Goal: Information Seeking & Learning: Learn about a topic

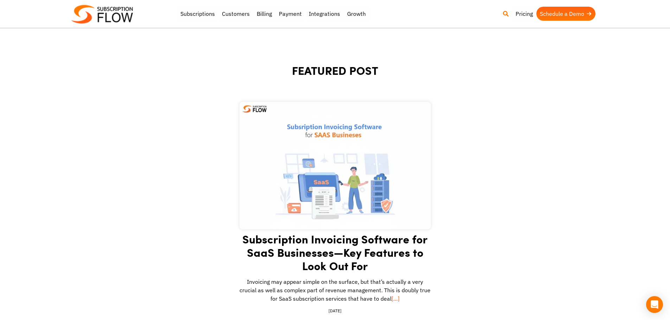
click at [503, 13] on link at bounding box center [505, 14] width 13 height 14
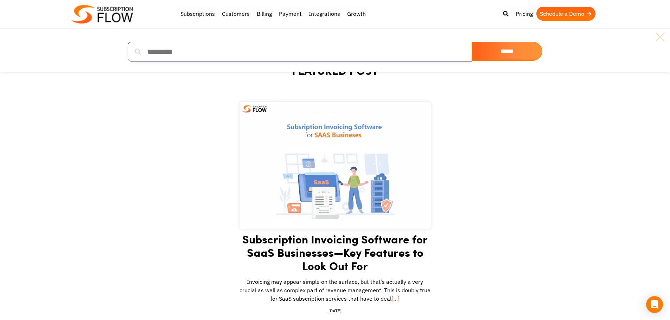
click at [196, 52] on input "search" at bounding box center [300, 52] width 344 height 20
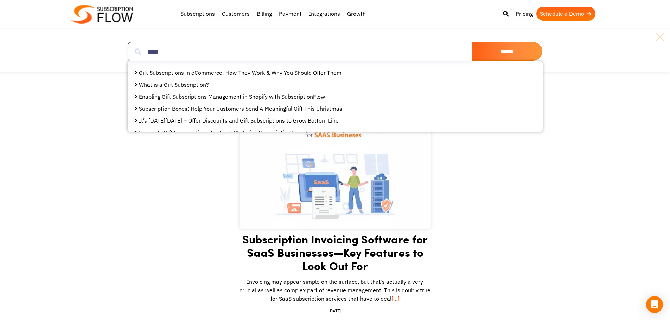
type input "****"
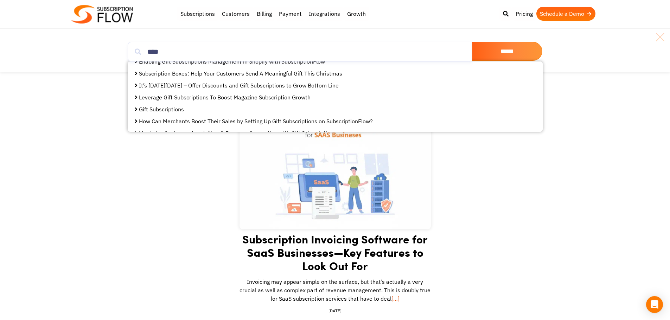
scroll to position [70, 0]
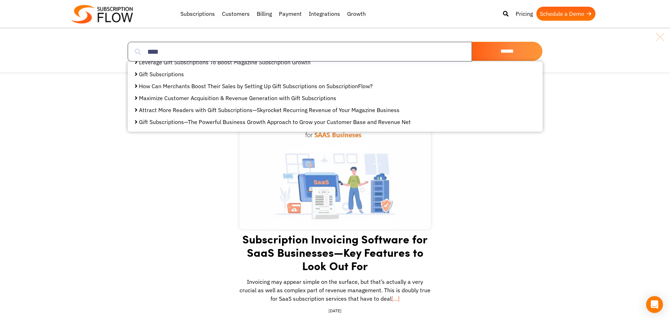
click at [202, 53] on input "****" at bounding box center [300, 52] width 344 height 20
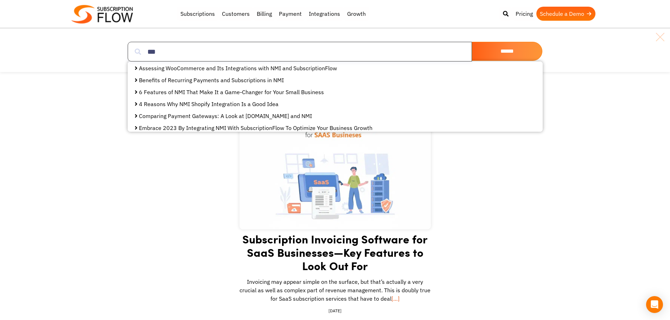
scroll to position [0, 0]
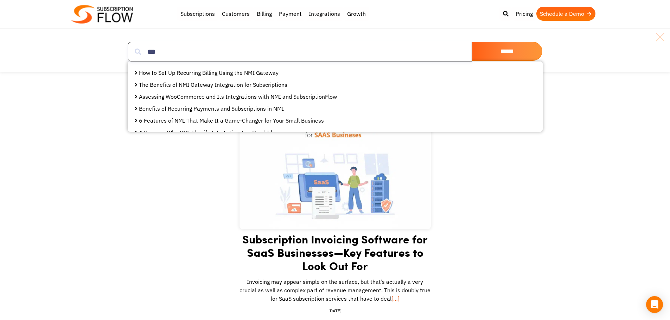
type input "***"
click at [202, 74] on link "How to Set Up Recurring Billing Using the NMI Gateway" at bounding box center [209, 72] width 140 height 7
click at [210, 83] on link "The Benefits of NMI Gateway Integration for Subscriptions" at bounding box center [213, 84] width 148 height 7
click at [227, 95] on link "Assessing WooCommerce and Its Integrations with NMI and SubscriptionFlow" at bounding box center [238, 96] width 198 height 7
click at [224, 109] on link "Benefits of Recurring Payments and Subscriptions in NMI" at bounding box center [211, 108] width 145 height 7
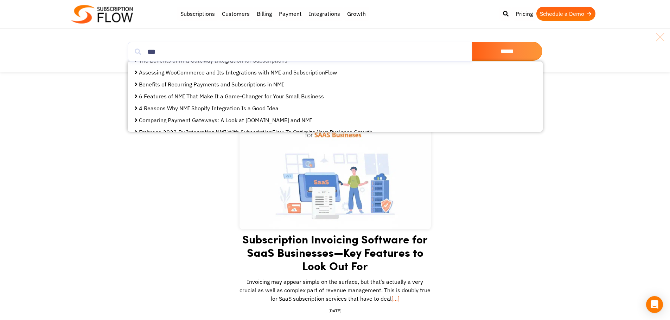
scroll to position [35, 0]
click at [194, 85] on link "6 Features of NMI That Make It a Game-Changer for Your Small Business" at bounding box center [231, 85] width 185 height 7
click at [190, 97] on link "4 Reasons Why NMI Shopify Integration Is a Good Idea" at bounding box center [209, 97] width 140 height 7
click at [202, 110] on link "Comparing Payment Gateways: A Look at [DOMAIN_NAME] and NMI" at bounding box center [225, 109] width 173 height 7
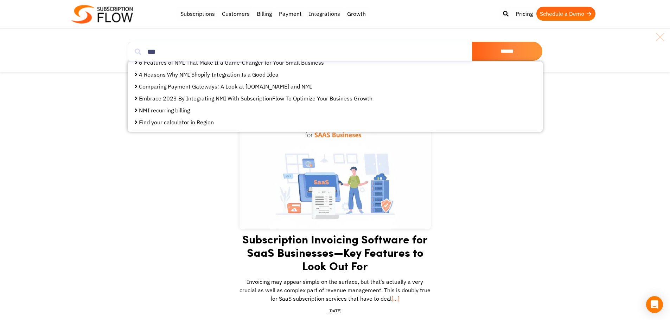
scroll to position [70, 0]
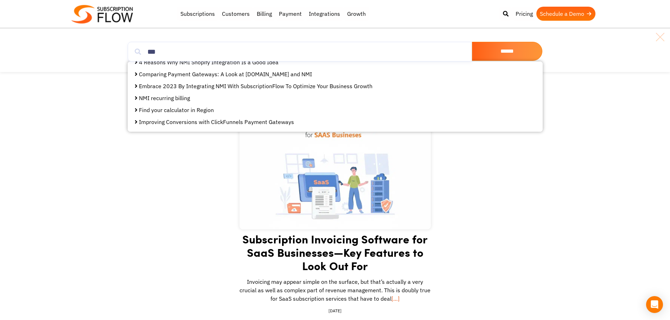
click at [194, 87] on link "Embrace 2023 By Integrating NMI With SubscriptionFlow To Optimize Your Business…" at bounding box center [256, 86] width 234 height 7
click at [162, 99] on link "NMI recurring billing" at bounding box center [164, 98] width 51 height 7
click at [661, 38] on link at bounding box center [660, 36] width 11 height 11
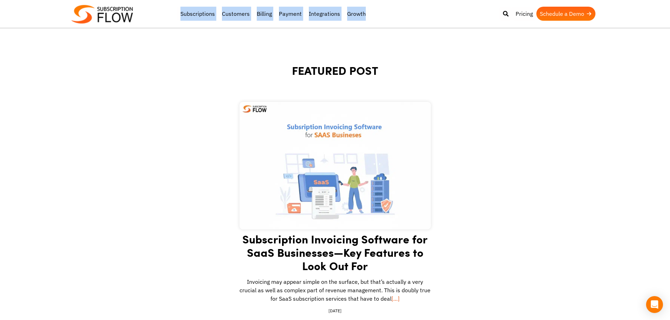
drag, startPoint x: 172, startPoint y: 15, endPoint x: 386, endPoint y: 14, distance: 213.9
click at [386, 14] on div "Best Subscription Management and Billing Software 2023 Subscriptions Customers …" at bounding box center [335, 14] width 528 height 21
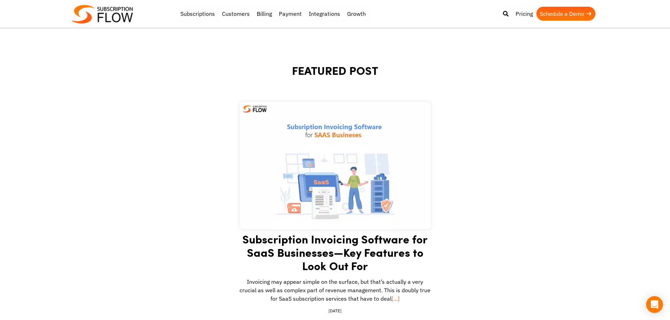
click at [320, 76] on h1 "FEATURED POST" at bounding box center [335, 79] width 422 height 32
click at [341, 76] on h1 "FEATURED POST" at bounding box center [335, 79] width 422 height 32
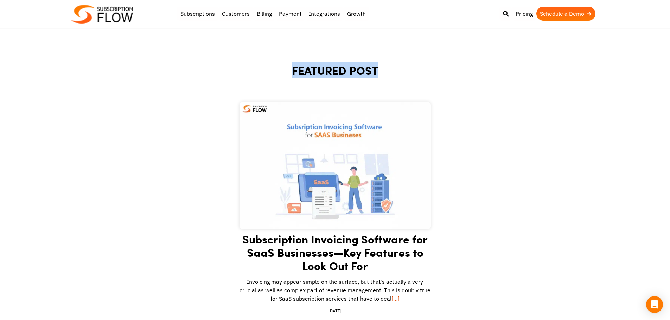
drag, startPoint x: 285, startPoint y: 77, endPoint x: 380, endPoint y: 76, distance: 95.0
click at [382, 77] on h1 "FEATURED POST" at bounding box center [335, 79] width 422 height 32
click at [349, 66] on h1 "FEATURED POST" at bounding box center [335, 79] width 422 height 32
click at [345, 68] on h1 "FEATURED POST" at bounding box center [335, 79] width 422 height 32
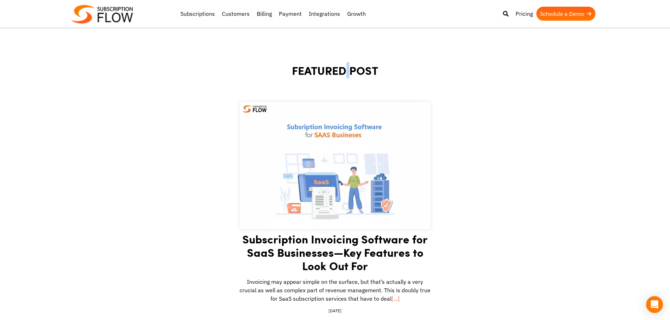
click at [345, 68] on h1 "FEATURED POST" at bounding box center [335, 79] width 422 height 32
click at [349, 70] on h1 "FEATURED POST" at bounding box center [335, 79] width 422 height 32
click at [316, 72] on h1 "FEATURED POST" at bounding box center [335, 79] width 422 height 32
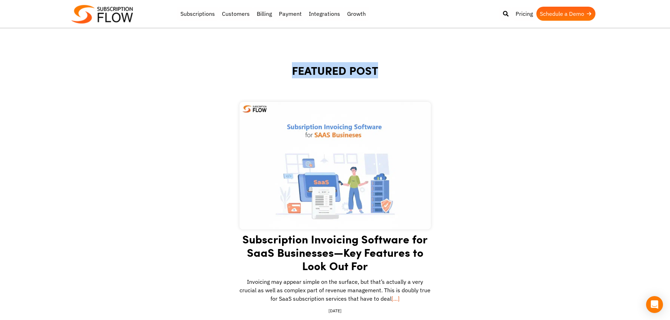
drag, startPoint x: 316, startPoint y: 72, endPoint x: 342, endPoint y: 71, distance: 25.3
click at [318, 72] on h1 "FEATURED POST" at bounding box center [335, 79] width 422 height 32
click at [342, 71] on h1 "FEATURED POST" at bounding box center [335, 79] width 422 height 32
click at [347, 70] on h1 "FEATURED POST" at bounding box center [335, 79] width 422 height 32
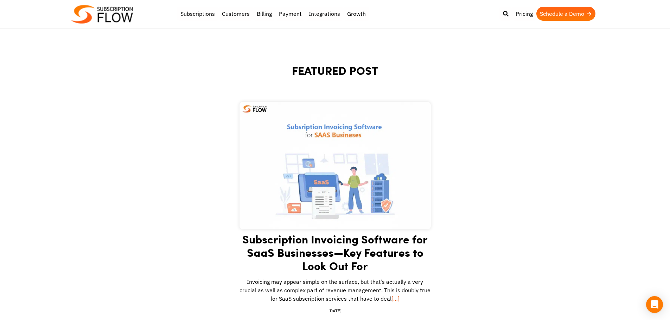
click at [314, 72] on h1 "FEATURED POST" at bounding box center [335, 79] width 422 height 32
click at [312, 66] on h1 "FEATURED POST" at bounding box center [335, 79] width 422 height 32
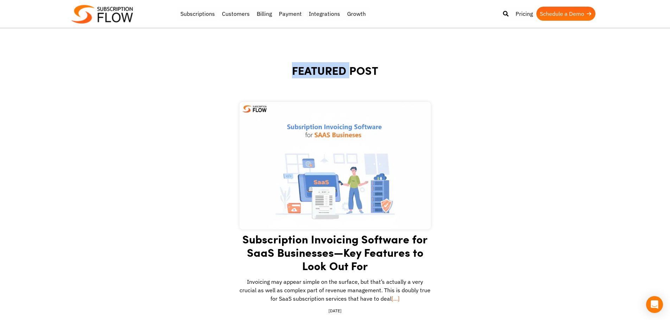
click at [347, 68] on h1 "FEATURED POST" at bounding box center [335, 79] width 422 height 32
click at [322, 69] on h1 "FEATURED POST" at bounding box center [335, 79] width 422 height 32
drag, startPoint x: 322, startPoint y: 69, endPoint x: 337, endPoint y: 69, distance: 15.1
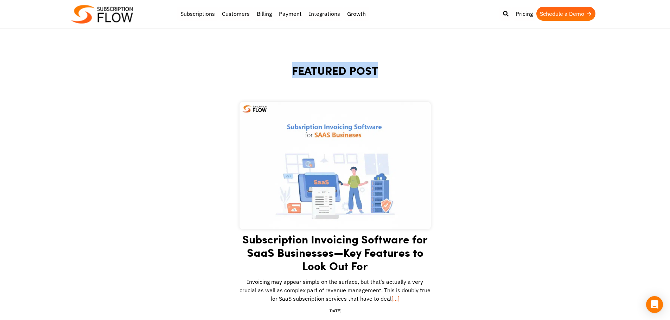
click at [324, 69] on h1 "FEATURED POST" at bounding box center [335, 79] width 422 height 32
click at [338, 69] on h1 "FEATURED POST" at bounding box center [335, 79] width 422 height 32
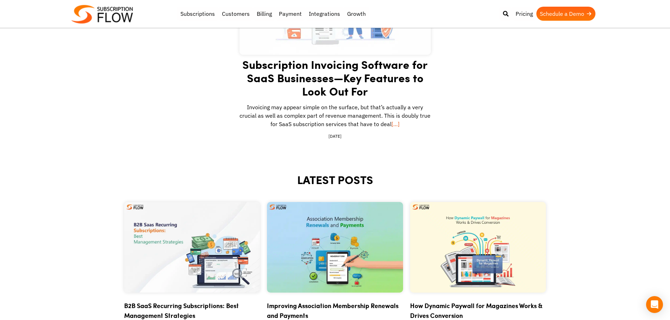
scroll to position [141, 0]
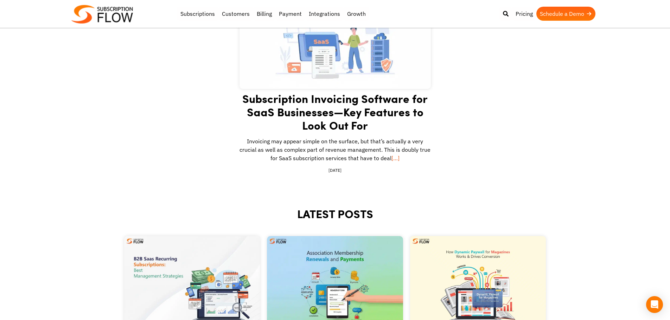
drag, startPoint x: 241, startPoint y: 97, endPoint x: 456, endPoint y: 181, distance: 230.3
click at [456, 181] on div "Subscription Invoicing Software for SaaS Businesses—Key Features to Look Out Fo…" at bounding box center [335, 85] width 422 height 248
click at [332, 142] on p "Invoicing may appear simple on the surface, but that’s actually a very crucial …" at bounding box center [335, 147] width 191 height 31
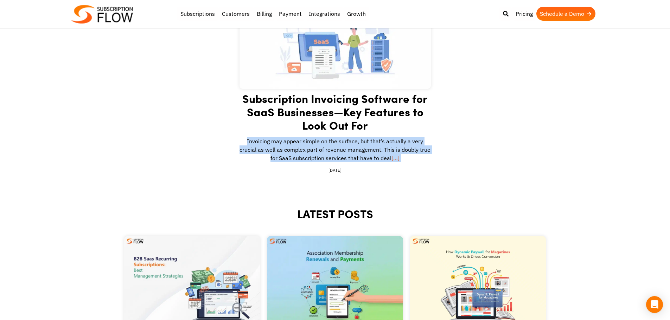
click at [332, 142] on p "Invoicing may appear simple on the surface, but that’s actually a very crucial …" at bounding box center [335, 147] width 191 height 31
click at [329, 149] on p "Invoicing may appear simple on the surface, but that’s actually a very crucial …" at bounding box center [335, 147] width 191 height 31
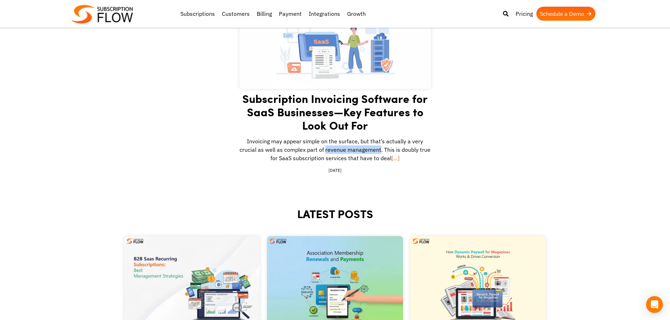
drag, startPoint x: 326, startPoint y: 149, endPoint x: 380, endPoint y: 149, distance: 53.8
click at [380, 149] on p "Invoicing may appear simple on the surface, but that’s actually a very crucial …" at bounding box center [335, 147] width 191 height 31
click at [387, 142] on p "Invoicing may appear simple on the surface, but that’s actually a very crucial …" at bounding box center [335, 147] width 191 height 31
click at [274, 138] on p "Invoicing may appear simple on the surface, but that’s actually a very crucial …" at bounding box center [335, 147] width 191 height 31
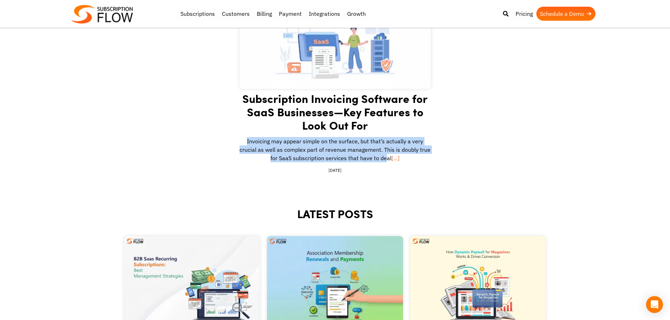
drag, startPoint x: 249, startPoint y: 140, endPoint x: 386, endPoint y: 160, distance: 138.4
click at [386, 160] on p "Invoicing may appear simple on the surface, but that’s actually a very crucial …" at bounding box center [335, 147] width 191 height 31
click at [322, 148] on p "Invoicing may appear simple on the surface, but that’s actually a very crucial …" at bounding box center [335, 147] width 191 height 31
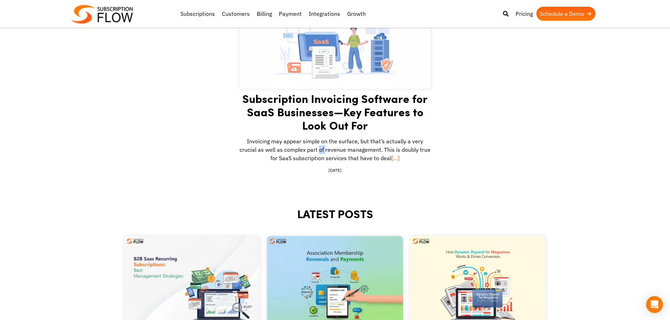
click at [322, 148] on p "Invoicing may appear simple on the surface, but that’s actually a very crucial …" at bounding box center [335, 147] width 191 height 31
click at [332, 149] on p "Invoicing may appear simple on the surface, but that’s actually a very crucial …" at bounding box center [335, 147] width 191 height 31
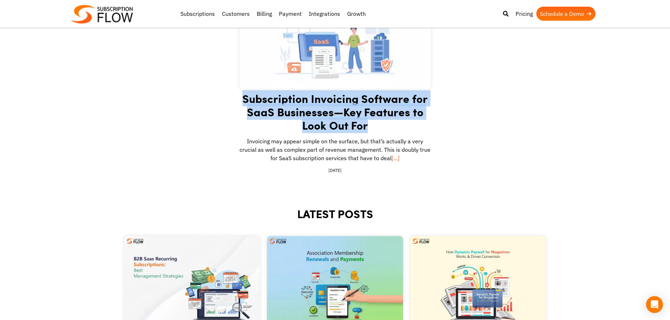
drag, startPoint x: 242, startPoint y: 97, endPoint x: 387, endPoint y: 130, distance: 147.8
click at [387, 130] on h2 "Subscription Invoicing Software for SaaS Businesses—Key Features to Look Out For" at bounding box center [335, 112] width 191 height 40
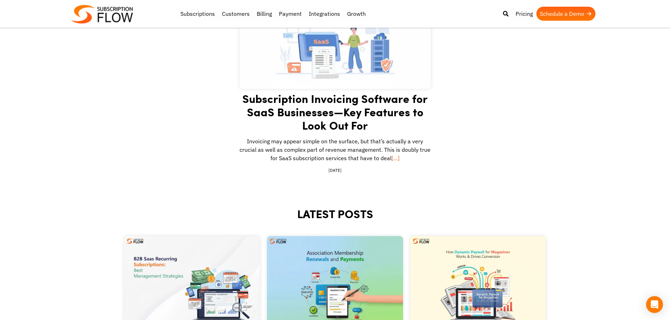
click at [338, 148] on p "Invoicing may appear simple on the surface, but that’s actually a very crucial …" at bounding box center [335, 147] width 191 height 31
click at [350, 138] on p "Invoicing may appear simple on the surface, but that’s actually a very crucial …" at bounding box center [335, 147] width 191 height 31
click at [371, 141] on p "Invoicing may appear simple on the surface, but that’s actually a very crucial …" at bounding box center [335, 147] width 191 height 31
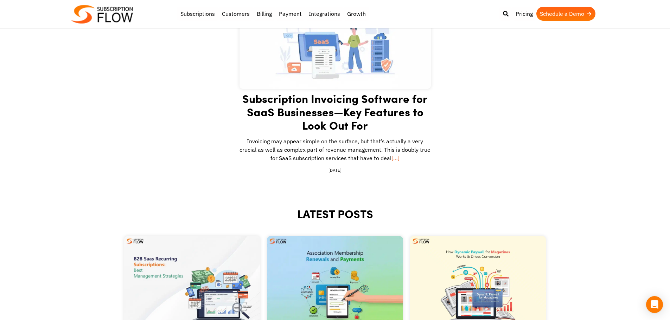
click at [301, 116] on link "Subscription Invoicing Software for SaaS Businesses—Key Features to Look Out For" at bounding box center [334, 111] width 185 height 43
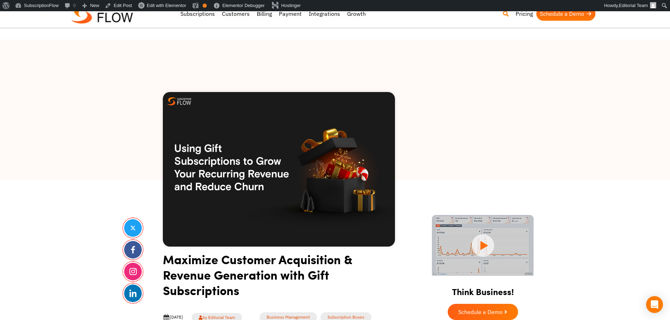
click at [508, 17] on link at bounding box center [505, 14] width 13 height 14
click at [191, 55] on input "search" at bounding box center [300, 52] width 344 height 20
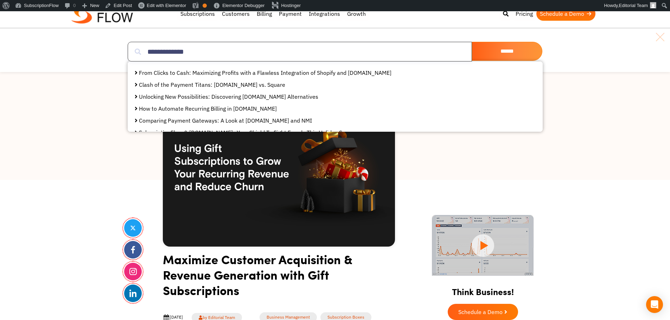
type input "**********"
click at [207, 74] on link "From Clicks to Cash: Maximizing Profits with a Flawless Integration of Shopify …" at bounding box center [265, 72] width 253 height 7
click at [211, 81] on link "Clash of the Payment Titans: Authorize.Net vs. Square" at bounding box center [212, 84] width 146 height 7
click at [219, 95] on link "Unlocking New Possibilities: Discovering Authorize.Net Alternatives" at bounding box center [228, 96] width 179 height 7
click at [219, 107] on link "How to Automate Recurring Billing in Authorize.net" at bounding box center [208, 108] width 138 height 7
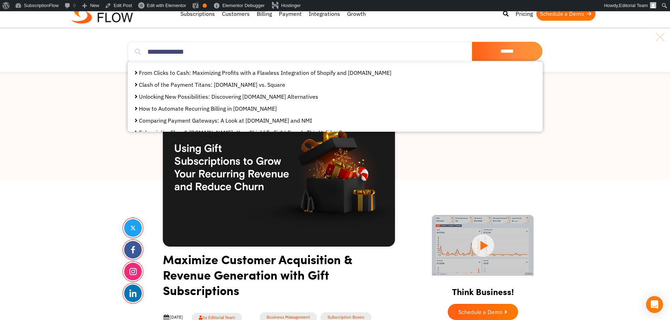
scroll to position [35, 0]
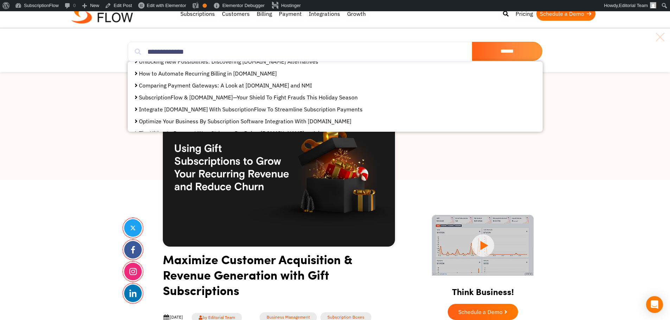
click at [221, 122] on link "Optimize Your Business By Subscription Software Integration With Authorize.Net" at bounding box center [245, 121] width 212 height 7
click at [197, 107] on link "Integrate Authorize.Net With SubscriptionFlow To Streamline Subscription Paymen…" at bounding box center [251, 109] width 224 height 7
click at [191, 99] on link "SubscriptionFlow & Authorize.Net—Your Shield To Fight Frauds This Holiday Season" at bounding box center [248, 97] width 219 height 7
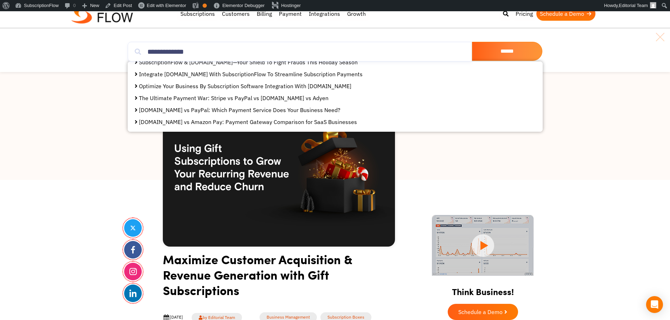
click at [195, 96] on link "The Ultimate Payment War: Stripe vs PayPal vs Authorize.net vs Adyen" at bounding box center [234, 98] width 190 height 7
click at [190, 110] on link "Authorize.Net vs PayPal: Which Payment Service Does Your Business Need?" at bounding box center [240, 110] width 202 height 7
click at [196, 121] on link "Authorize.Net vs Amazon Pay: Payment Gateway Comparison for SaaS Businesses" at bounding box center [248, 122] width 218 height 7
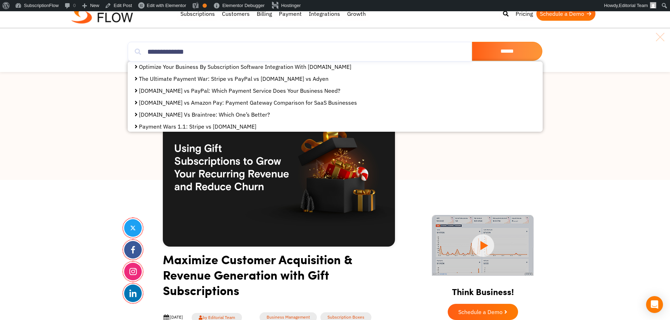
scroll to position [106, 0]
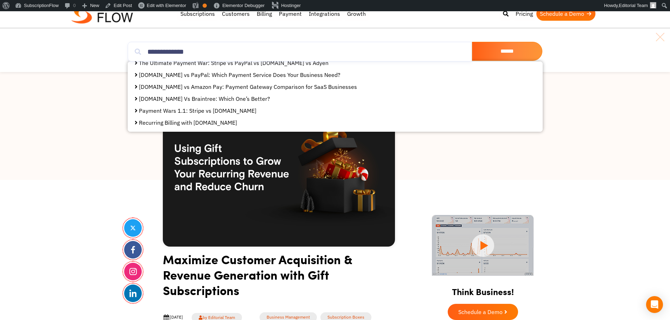
click at [187, 122] on link "Recurring Billing with Authorize.net" at bounding box center [188, 122] width 98 height 7
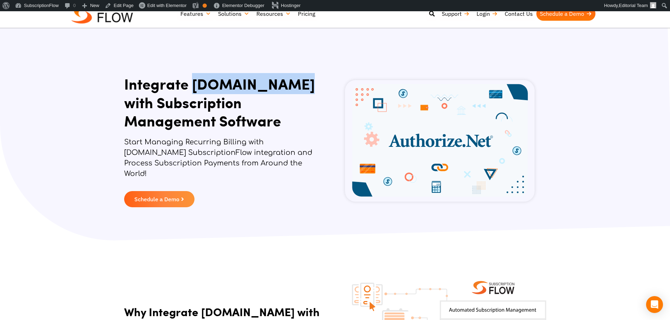
click at [285, 85] on h1 "Integrate Authorize.Net with Subscription Management Software" at bounding box center [220, 103] width 192 height 56
copy h1 "Authorize.Net"
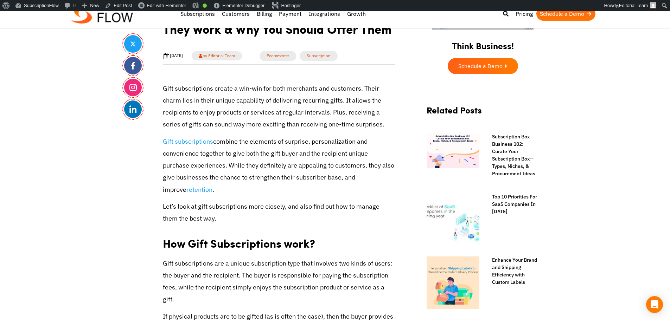
scroll to position [352, 0]
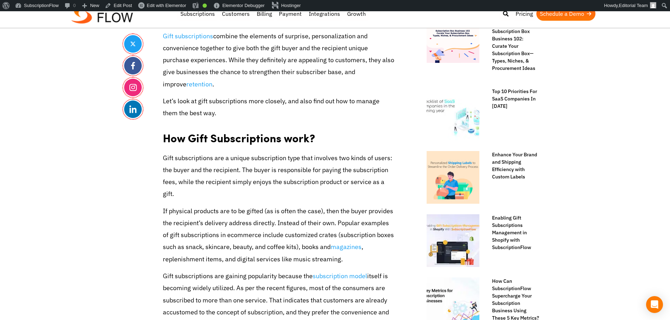
click at [288, 205] on p "If physical products are to be gifted (as is often the case), then the buyer pr…" at bounding box center [279, 235] width 232 height 60
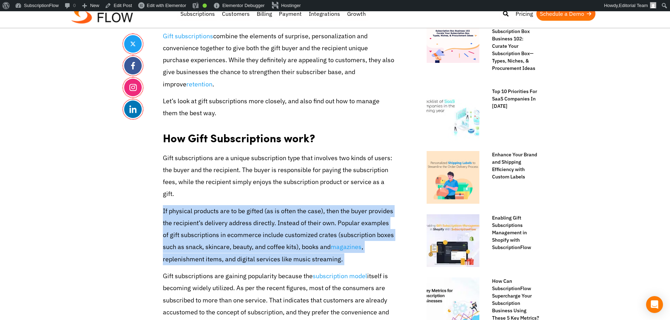
click at [288, 205] on p "If physical products are to be gifted (as is often the case), then the buyer pr…" at bounding box center [279, 235] width 232 height 60
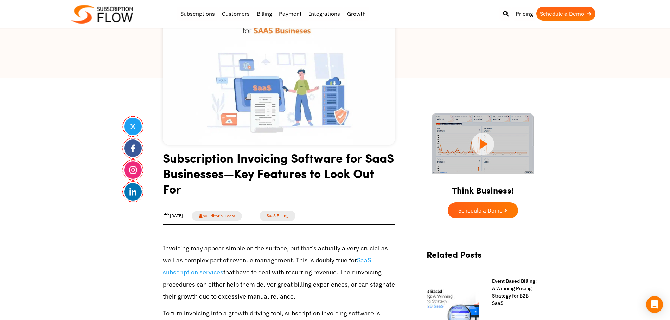
scroll to position [141, 0]
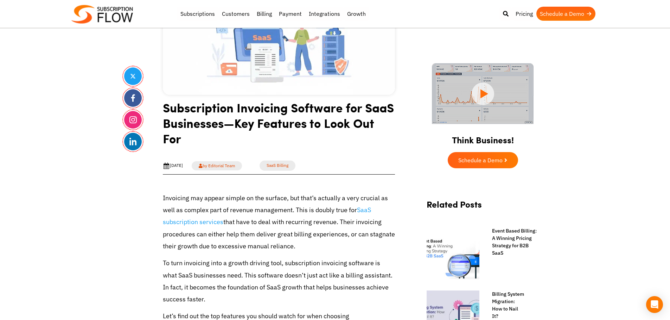
click at [215, 118] on h1 "Subscription Invoicing Software for SaaS Businesses—Key Features to Look Out For" at bounding box center [279, 126] width 232 height 52
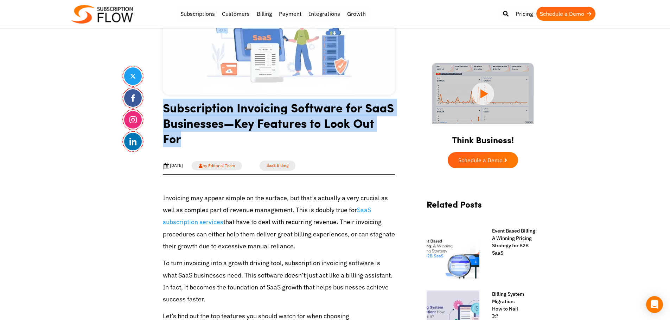
click at [215, 118] on h1 "Subscription Invoicing Software for SaaS Businesses—Key Features to Look Out For" at bounding box center [279, 126] width 232 height 52
click at [237, 119] on h1 "Subscription Invoicing Software for SaaS Businesses—Key Features to Look Out For" at bounding box center [279, 126] width 232 height 52
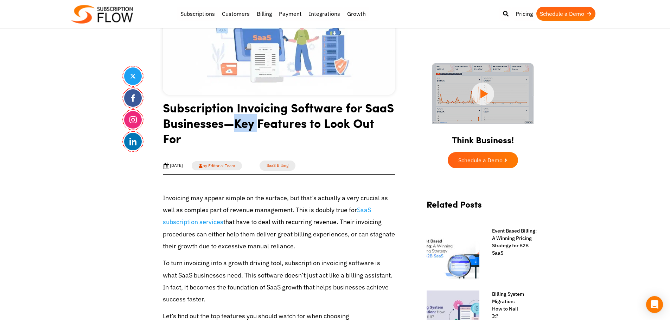
click at [237, 119] on h1 "Subscription Invoicing Software for SaaS Businesses—Key Features to Look Out For" at bounding box center [279, 126] width 232 height 52
click at [237, 126] on h1 "Subscription Invoicing Software for SaaS Businesses—Key Features to Look Out For" at bounding box center [279, 126] width 232 height 52
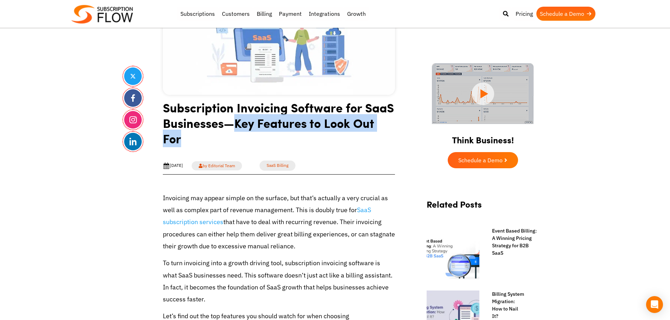
drag, startPoint x: 234, startPoint y: 125, endPoint x: 262, endPoint y: 144, distance: 33.6
click at [262, 144] on h1 "Subscription Invoicing Software for SaaS Businesses—Key Features to Look Out For" at bounding box center [279, 126] width 232 height 52
click at [266, 126] on h1 "Subscription Invoicing Software for SaaS Businesses—Key Features to Look Out For" at bounding box center [279, 126] width 232 height 52
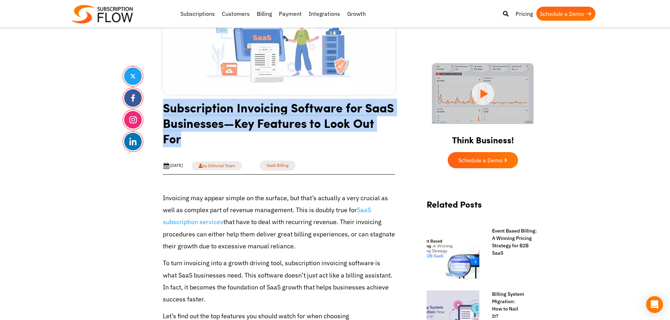
click at [266, 126] on h1 "Subscription Invoicing Software for SaaS Businesses—Key Features to Look Out For" at bounding box center [279, 126] width 232 height 52
click at [240, 127] on h1 "Subscription Invoicing Software for SaaS Businesses—Key Features to Look Out For" at bounding box center [279, 126] width 232 height 52
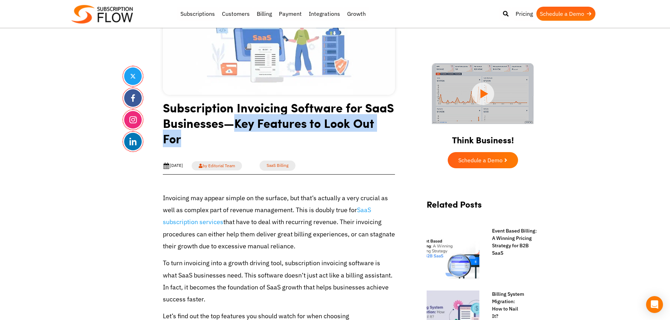
drag, startPoint x: 237, startPoint y: 125, endPoint x: 244, endPoint y: 134, distance: 10.8
click at [244, 134] on h1 "Subscription Invoicing Software for SaaS Businesses—Key Features to Look Out For" at bounding box center [279, 126] width 232 height 52
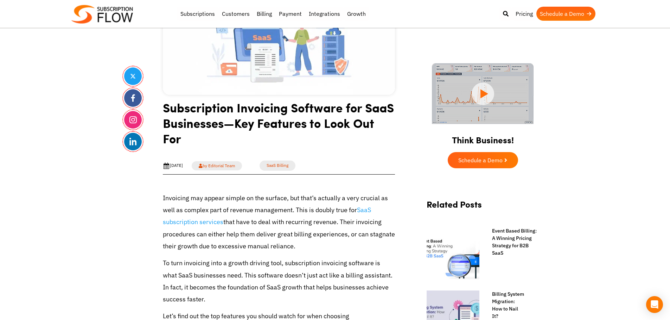
click at [224, 123] on h1 "Subscription Invoicing Software for SaaS Businesses—Key Features to Look Out For" at bounding box center [279, 126] width 232 height 52
drag, startPoint x: 224, startPoint y: 123, endPoint x: 235, endPoint y: 124, distance: 10.6
click at [235, 124] on h1 "Subscription Invoicing Software for SaaS Businesses—Key Features to Look Out For" at bounding box center [279, 126] width 232 height 52
click at [228, 109] on h1 "Subscription Invoicing Software for SaaS Businesses—Key Features to Look Out For" at bounding box center [279, 126] width 232 height 52
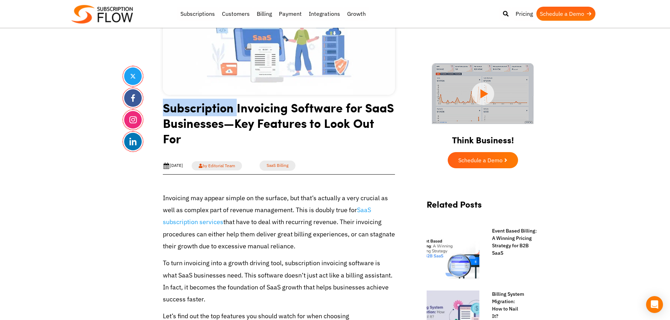
click at [231, 109] on h1 "Subscription Invoicing Software for SaaS Businesses—Key Features to Look Out For" at bounding box center [279, 126] width 232 height 52
click at [234, 109] on h1 "Subscription Invoicing Software for SaaS Businesses—Key Features to Look Out For" at bounding box center [279, 126] width 232 height 52
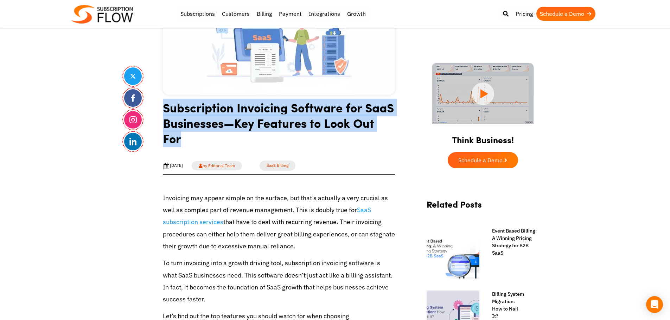
click at [234, 109] on h1 "Subscription Invoicing Software for SaaS Businesses—Key Features to Look Out For" at bounding box center [279, 126] width 232 height 52
click at [288, 105] on h1 "Subscription Invoicing Software for SaaS Businesses—Key Features to Look Out For" at bounding box center [279, 126] width 232 height 52
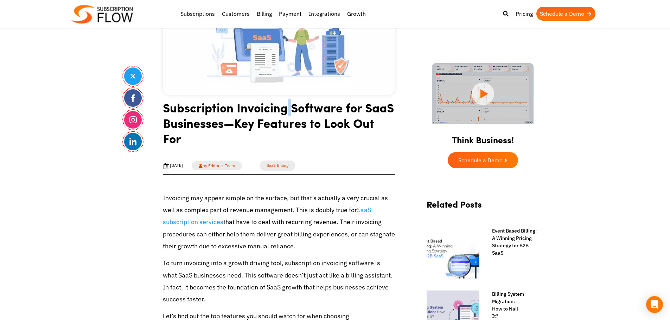
click at [288, 105] on h1 "Subscription Invoicing Software for SaaS Businesses—Key Features to Look Out For" at bounding box center [279, 126] width 232 height 52
click at [339, 106] on h1 "Subscription Invoicing Software for SaaS Businesses—Key Features to Look Out For" at bounding box center [279, 126] width 232 height 52
click at [362, 109] on h1 "Subscription Invoicing Software for SaaS Businesses—Key Features to Look Out For" at bounding box center [279, 126] width 232 height 52
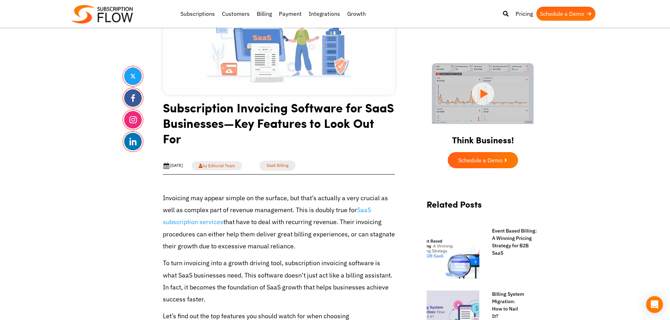
click at [200, 110] on h1 "Subscription Invoicing Software for SaaS Businesses—Key Features to Look Out For" at bounding box center [279, 126] width 232 height 52
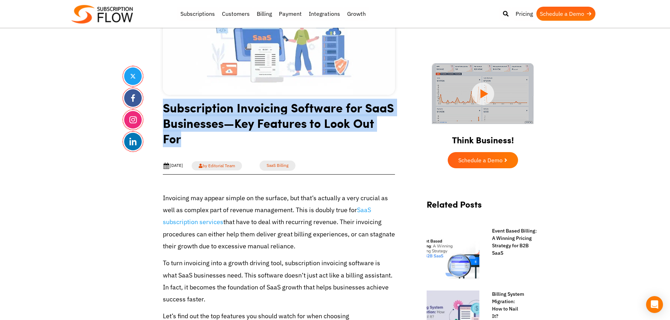
drag, startPoint x: 163, startPoint y: 109, endPoint x: 184, endPoint y: 137, distance: 35.2
click at [184, 137] on h1 "Subscription Invoicing Software for SaaS Businesses—Key Features to Look Out For" at bounding box center [279, 126] width 232 height 52
click at [185, 125] on h1 "Subscription Invoicing Software for SaaS Businesses—Key Features to Look Out For" at bounding box center [279, 126] width 232 height 52
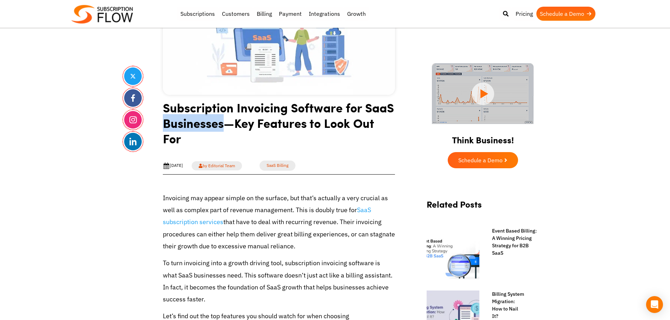
click at [185, 125] on h1 "Subscription Invoicing Software for SaaS Businesses—Key Features to Look Out For" at bounding box center [279, 126] width 232 height 52
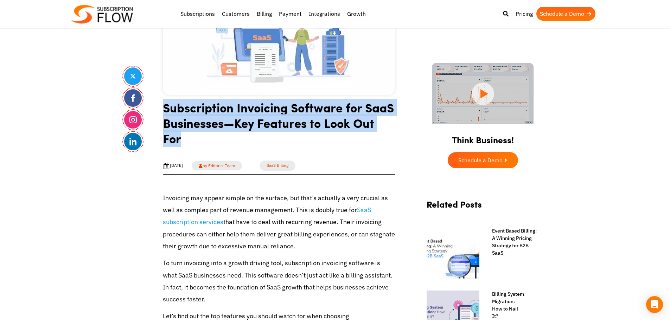
drag, startPoint x: 185, startPoint y: 125, endPoint x: 234, endPoint y: 121, distance: 49.4
click at [188, 125] on h1 "Subscription Invoicing Software for SaaS Businesses—Key Features to Look Out For" at bounding box center [279, 126] width 232 height 52
click at [234, 121] on h1 "Subscription Invoicing Software for SaaS Businesses—Key Features to Look Out For" at bounding box center [279, 126] width 232 height 52
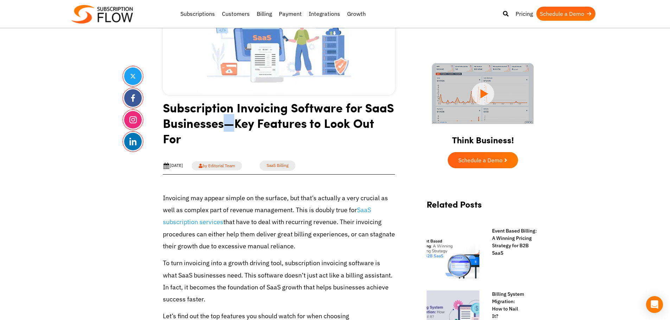
drag, startPoint x: 227, startPoint y: 125, endPoint x: 236, endPoint y: 125, distance: 9.9
click at [236, 125] on h1 "Subscription Invoicing Software for SaaS Businesses—Key Features to Look Out For" at bounding box center [279, 126] width 232 height 52
click at [238, 125] on h1 "Subscription Invoicing Software for SaaS Businesses—Key Features to Look Out For" at bounding box center [279, 126] width 232 height 52
click at [231, 125] on h1 "Subscription Invoicing Software for SaaS Businesses—Key Features to Look Out For" at bounding box center [279, 126] width 232 height 52
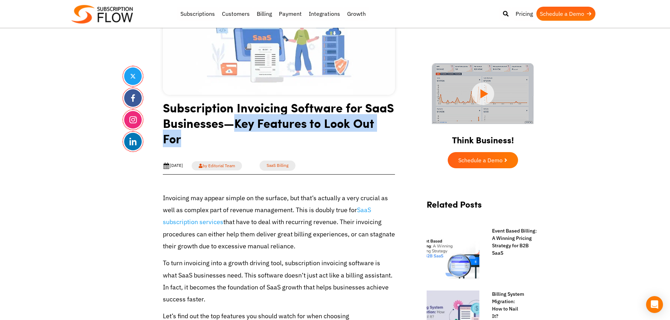
drag, startPoint x: 238, startPoint y: 122, endPoint x: 245, endPoint y: 140, distance: 19.5
click at [245, 140] on h1 "Subscription Invoicing Software for SaaS Businesses—Key Features to Look Out For" at bounding box center [279, 126] width 232 height 52
click at [232, 123] on h1 "Subscription Invoicing Software for SaaS Businesses—Key Features to Look Out For" at bounding box center [279, 126] width 232 height 52
drag, startPoint x: 237, startPoint y: 122, endPoint x: 241, endPoint y: 135, distance: 13.5
click at [241, 135] on h1 "Subscription Invoicing Software for SaaS Businesses—Key Features to Look Out For" at bounding box center [279, 126] width 232 height 52
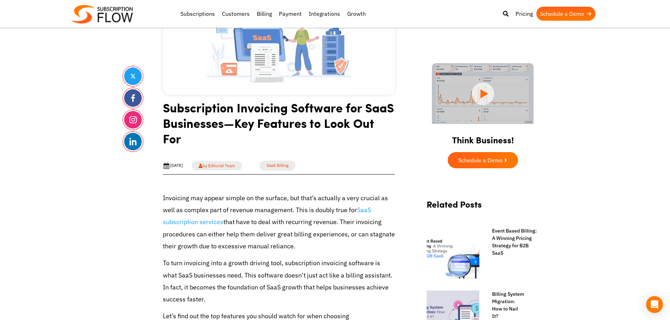
drag, startPoint x: 190, startPoint y: 109, endPoint x: 154, endPoint y: 109, distance: 35.5
click at [190, 109] on h1 "Subscription Invoicing Software for SaaS Businesses—Key Features to Look Out For" at bounding box center [279, 126] width 232 height 52
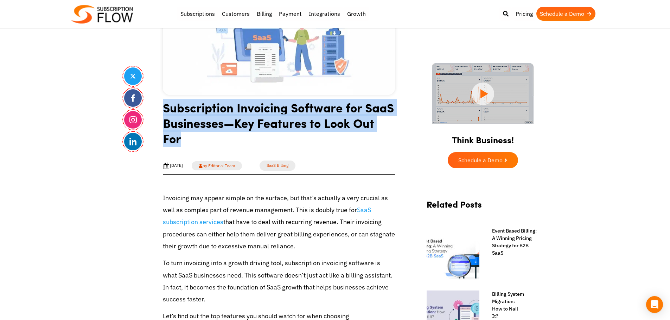
drag, startPoint x: 162, startPoint y: 110, endPoint x: 237, endPoint y: 125, distance: 77.1
click at [237, 113] on h1 "Subscription Invoicing Software for SaaS Businesses—Key Features to Look Out For" at bounding box center [279, 126] width 232 height 52
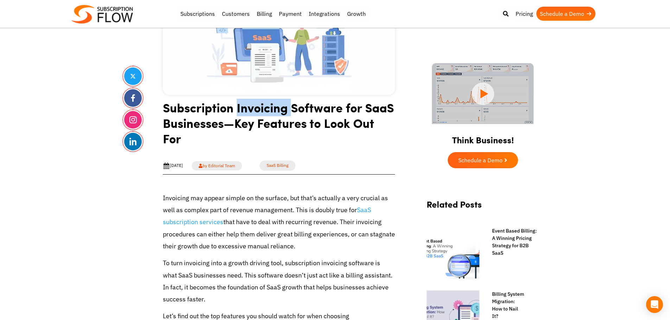
click at [237, 113] on h1 "Subscription Invoicing Software for SaaS Businesses—Key Features to Look Out For" at bounding box center [279, 126] width 232 height 52
click at [233, 109] on h1 "Subscription Invoicing Software for SaaS Businesses—Key Features to Look Out For" at bounding box center [279, 126] width 232 height 52
click at [289, 108] on h1 "Subscription Invoicing Software for SaaS Businesses—Key Features to Look Out For" at bounding box center [279, 126] width 232 height 52
drag, startPoint x: 289, startPoint y: 108, endPoint x: 310, endPoint y: 105, distance: 20.6
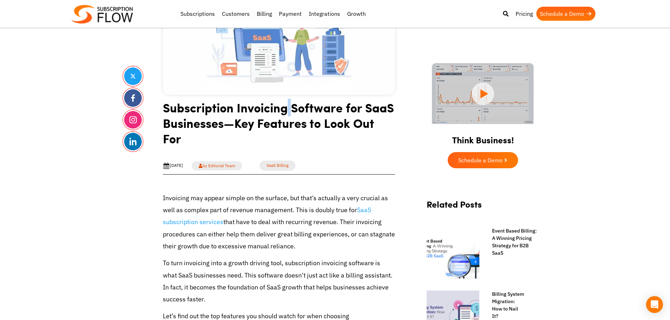
click at [291, 108] on h1 "Subscription Invoicing Software for SaaS Businesses—Key Features to Look Out For" at bounding box center [279, 126] width 232 height 52
click at [343, 105] on h1 "Subscription Invoicing Software for SaaS Businesses—Key Features to Look Out For" at bounding box center [279, 126] width 232 height 52
click at [361, 106] on h1 "Subscription Invoicing Software for SaaS Businesses—Key Features to Look Out For" at bounding box center [279, 126] width 232 height 52
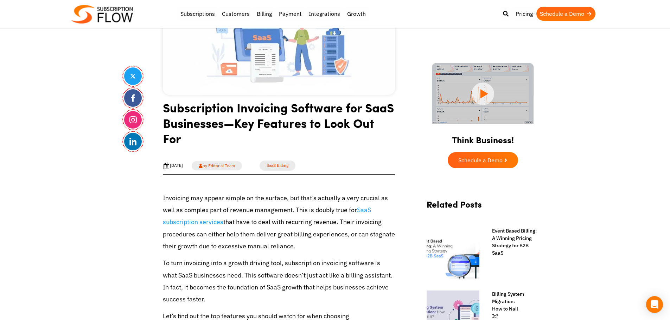
click at [284, 109] on h1 "Subscription Invoicing Software for SaaS Businesses—Key Features to Look Out For" at bounding box center [279, 126] width 232 height 52
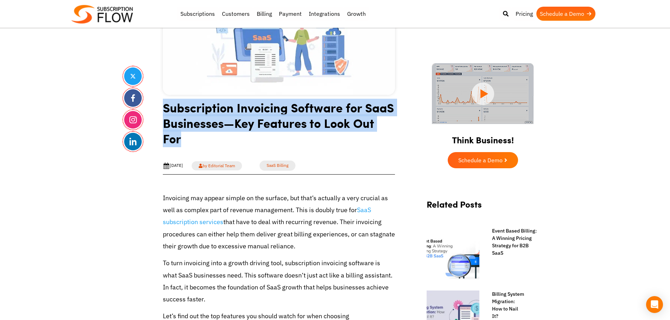
drag, startPoint x: 284, startPoint y: 109, endPoint x: 224, endPoint y: 121, distance: 61.0
click at [281, 110] on h1 "Subscription Invoicing Software for SaaS Businesses—Key Features to Look Out For" at bounding box center [279, 126] width 232 height 52
click at [224, 121] on h1 "Subscription Invoicing Software for SaaS Businesses—Key Features to Look Out For" at bounding box center [279, 126] width 232 height 52
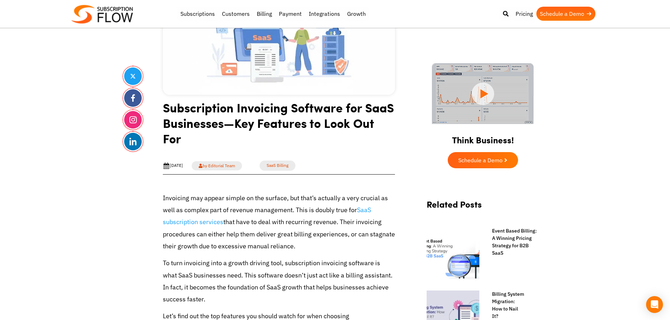
click at [163, 204] on p "Invoicing may appear simple on the surface, but that’s actually a very crucial …" at bounding box center [279, 222] width 232 height 60
click at [185, 111] on h1 "Subscription Invoicing Software for SaaS Businesses—Key Features to Look Out For" at bounding box center [279, 126] width 232 height 52
click at [235, 113] on h1 "Subscription Invoicing Software for SaaS Businesses—Key Features to Look Out For" at bounding box center [279, 126] width 232 height 52
click at [287, 108] on h1 "Subscription Invoicing Software for SaaS Businesses—Key Features to Look Out For" at bounding box center [279, 126] width 232 height 52
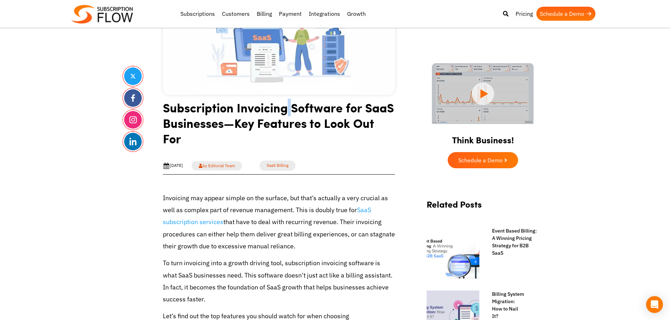
click at [287, 108] on h1 "Subscription Invoicing Software for SaaS Businesses—Key Features to Look Out For" at bounding box center [279, 126] width 232 height 52
click at [340, 109] on h1 "Subscription Invoicing Software for SaaS Businesses—Key Features to Look Out For" at bounding box center [279, 126] width 232 height 52
click at [340, 108] on h1 "Subscription Invoicing Software for SaaS Businesses—Key Features to Look Out For" at bounding box center [279, 126] width 232 height 52
click at [365, 108] on h1 "Subscription Invoicing Software for SaaS Businesses—Key Features to Look Out For" at bounding box center [279, 126] width 232 height 52
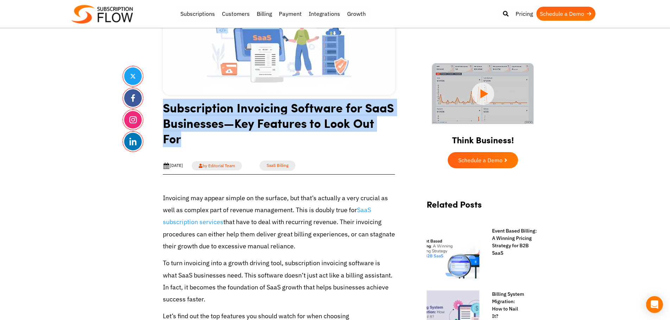
drag, startPoint x: 164, startPoint y: 106, endPoint x: 193, endPoint y: 141, distance: 46.2
click at [193, 142] on h1 "Subscription Invoicing Software for SaaS Businesses—Key Features to Look Out For" at bounding box center [279, 126] width 232 height 52
click at [230, 121] on h1 "Subscription Invoicing Software for SaaS Businesses—Key Features to Look Out For" at bounding box center [279, 126] width 232 height 52
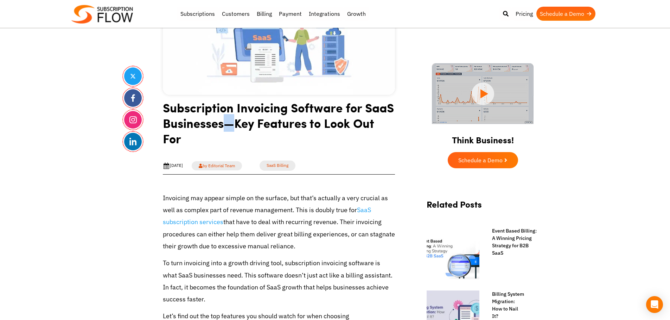
drag, startPoint x: 224, startPoint y: 125, endPoint x: 236, endPoint y: 125, distance: 12.0
click at [236, 125] on h1 "Subscription Invoicing Software for SaaS Businesses—Key Features to Look Out For" at bounding box center [279, 126] width 232 height 52
click at [238, 124] on h1 "Subscription Invoicing Software for SaaS Businesses—Key Features to Look Out For" at bounding box center [279, 126] width 232 height 52
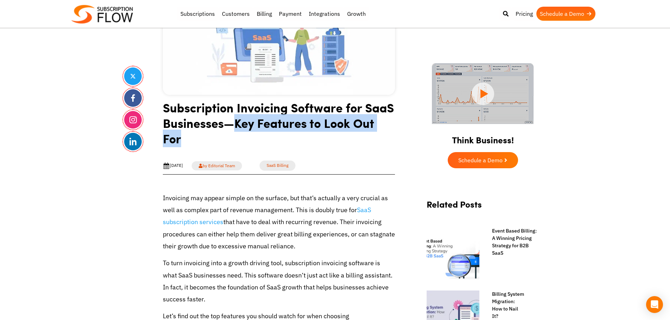
drag, startPoint x: 234, startPoint y: 122, endPoint x: 249, endPoint y: 134, distance: 19.6
click at [249, 134] on h1 "Subscription Invoicing Software for SaaS Businesses—Key Features to Look Out For" at bounding box center [279, 126] width 232 height 52
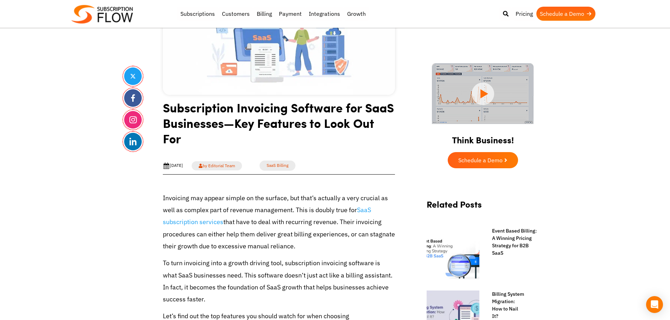
click at [224, 117] on h1 "Subscription Invoicing Software for SaaS Businesses—Key Features to Look Out For" at bounding box center [279, 126] width 232 height 52
drag, startPoint x: 171, startPoint y: 167, endPoint x: 195, endPoint y: 167, distance: 24.6
click at [198, 167] on div "Oct 6th, 2025 by Editorial Team SaaS Billing Share" at bounding box center [279, 166] width 232 height 18
click at [183, 165] on div "Oct 6th, 2025" at bounding box center [173, 166] width 20 height 7
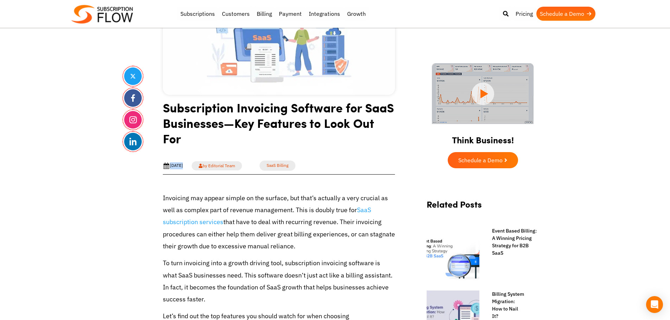
click at [183, 165] on div "Oct 6th, 2025" at bounding box center [173, 166] width 20 height 7
click at [182, 166] on div "Oct 6th, 2025" at bounding box center [173, 166] width 20 height 7
click at [179, 166] on div "Oct 6th, 2025" at bounding box center [173, 166] width 20 height 7
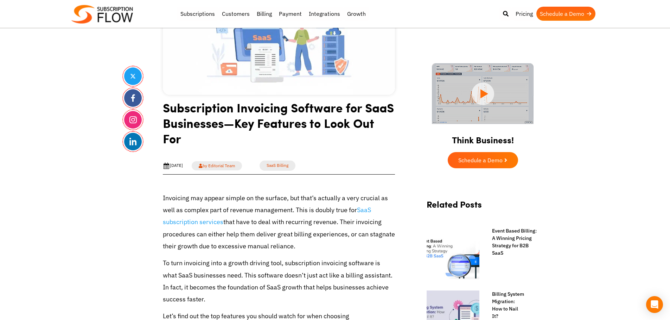
click at [174, 166] on div "Oct 6th, 2025" at bounding box center [173, 166] width 20 height 7
drag, startPoint x: 174, startPoint y: 166, endPoint x: 179, endPoint y: 168, distance: 5.1
click at [175, 167] on div "Oct 6th, 2025" at bounding box center [173, 166] width 20 height 7
click at [180, 168] on div "Oct 6th, 2025" at bounding box center [173, 166] width 20 height 7
click at [181, 167] on div "Oct 6th, 2025" at bounding box center [173, 166] width 20 height 7
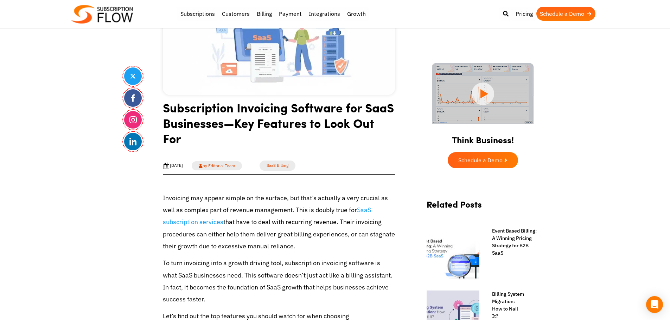
click at [181, 167] on div "Oct 6th, 2025" at bounding box center [173, 166] width 20 height 7
click at [183, 167] on div "Oct 6th, 2025" at bounding box center [173, 166] width 20 height 7
drag, startPoint x: 98, startPoint y: 217, endPoint x: 267, endPoint y: 17, distance: 262.0
click at [254, 120] on h1 "Subscription Invoicing Software for SaaS Businesses—Key Features to Look Out For" at bounding box center [279, 126] width 232 height 52
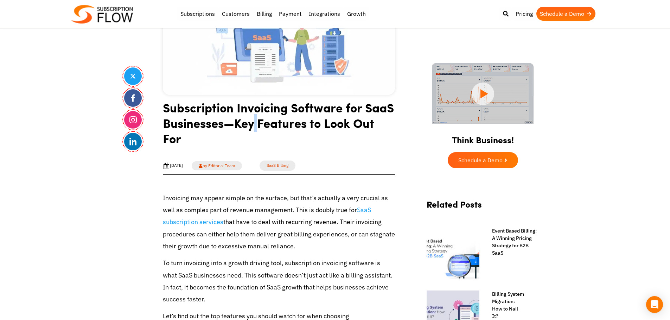
click at [254, 120] on h1 "Subscription Invoicing Software for SaaS Businesses—Key Features to Look Out For" at bounding box center [279, 126] width 232 height 52
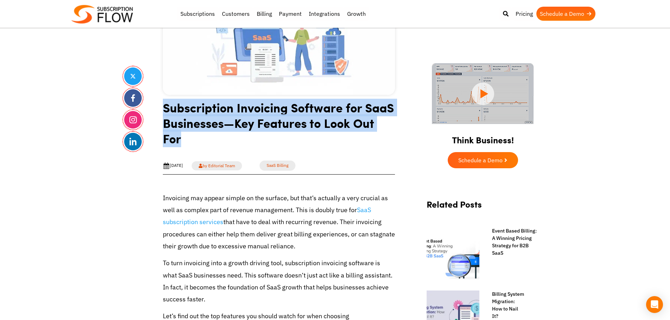
click at [254, 120] on h1 "Subscription Invoicing Software for SaaS Businesses—Key Features to Look Out For" at bounding box center [279, 126] width 232 height 52
click at [236, 126] on h1 "Subscription Invoicing Software for SaaS Businesses—Key Features to Look Out For" at bounding box center [279, 126] width 232 height 52
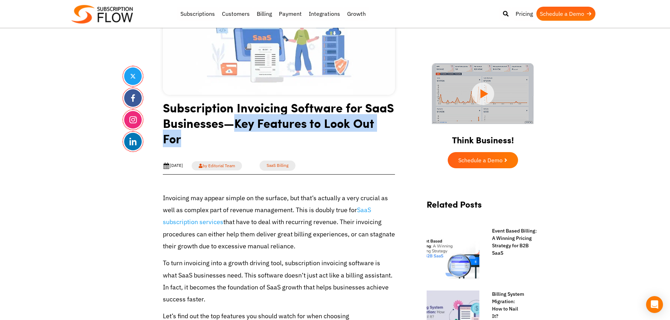
drag, startPoint x: 236, startPoint y: 125, endPoint x: 253, endPoint y: 141, distance: 23.9
click at [253, 141] on h1 "Subscription Invoicing Software for SaaS Businesses—Key Features to Look Out For" at bounding box center [279, 126] width 232 height 52
click at [243, 127] on h1 "Subscription Invoicing Software for SaaS Businesses—Key Features to Look Out For" at bounding box center [279, 126] width 232 height 52
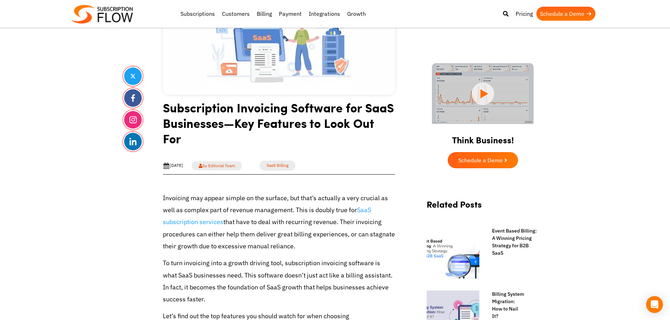
click at [167, 115] on h1 "Subscription Invoicing Software for SaaS Businesses—Key Features to Look Out For" at bounding box center [279, 126] width 232 height 52
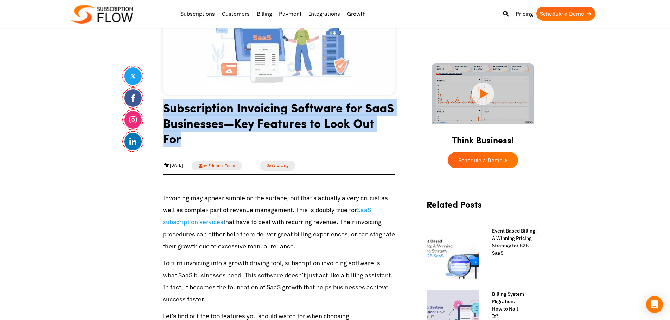
drag, startPoint x: 164, startPoint y: 108, endPoint x: 199, endPoint y: 138, distance: 46.2
click at [199, 138] on h1 "Subscription Invoicing Software for SaaS Businesses—Key Features to Look Out For" at bounding box center [279, 126] width 232 height 52
click at [226, 113] on h1 "Subscription Invoicing Software for SaaS Businesses—Key Features to Look Out For" at bounding box center [279, 126] width 232 height 52
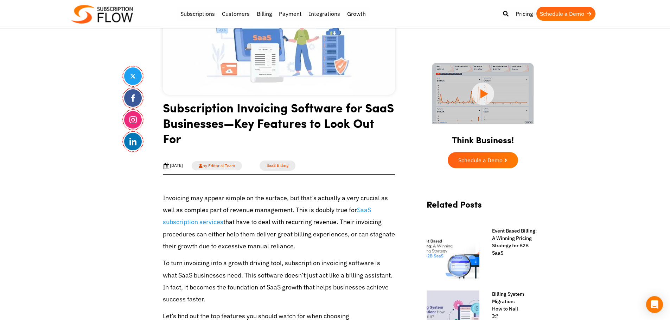
click at [233, 108] on h1 "Subscription Invoicing Software for SaaS Businesses—Key Features to Look Out For" at bounding box center [279, 126] width 232 height 52
click at [265, 109] on h1 "Subscription Invoicing Software for SaaS Businesses—Key Features to Look Out For" at bounding box center [279, 126] width 232 height 52
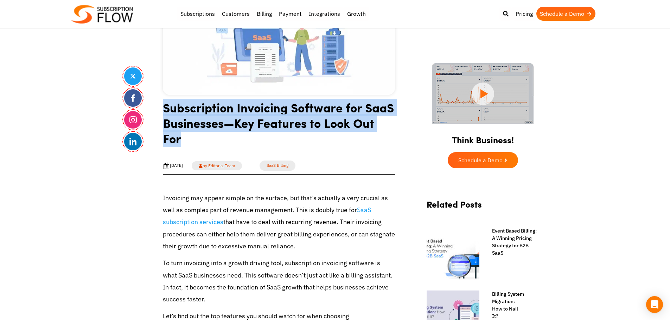
click at [265, 109] on h1 "Subscription Invoicing Software for SaaS Businesses—Key Features to Look Out For" at bounding box center [279, 126] width 232 height 52
click at [292, 109] on h1 "Subscription Invoicing Software for SaaS Businesses—Key Features to Look Out For" at bounding box center [279, 126] width 232 height 52
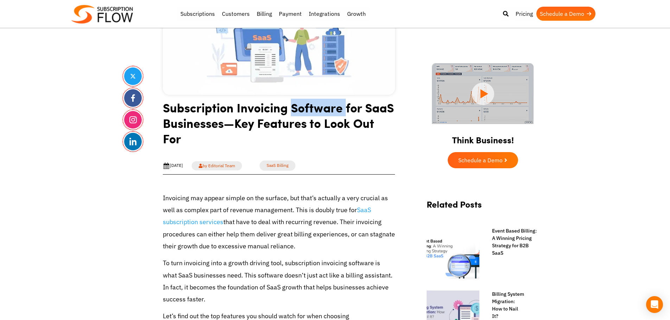
click at [292, 109] on h1 "Subscription Invoicing Software for SaaS Businesses—Key Features to Look Out For" at bounding box center [279, 126] width 232 height 52
click at [217, 118] on h1 "Subscription Invoicing Software for SaaS Businesses—Key Features to Look Out For" at bounding box center [279, 126] width 232 height 52
click at [217, 117] on h1 "Subscription Invoicing Software for SaaS Businesses—Key Features to Look Out For" at bounding box center [279, 126] width 232 height 52
click at [223, 115] on h1 "Subscription Invoicing Software for SaaS Businesses—Key Features to Look Out For" at bounding box center [279, 126] width 232 height 52
click at [189, 114] on h1 "Subscription Invoicing Software for SaaS Businesses—Key Features to Look Out For" at bounding box center [279, 126] width 232 height 52
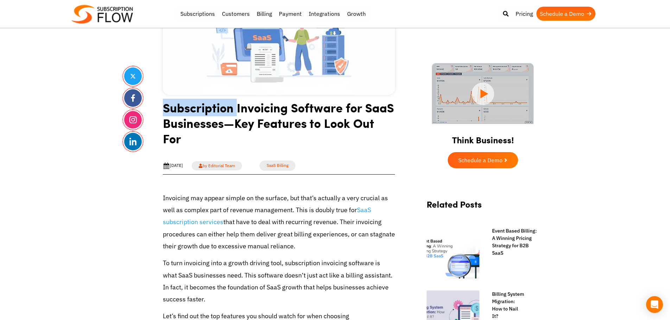
click at [189, 114] on h1 "Subscription Invoicing Software for SaaS Businesses—Key Features to Look Out For" at bounding box center [279, 126] width 232 height 52
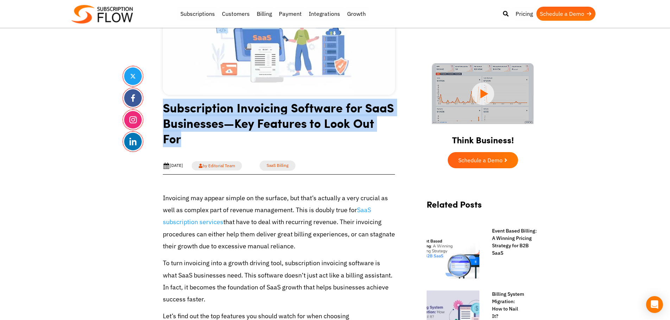
click at [189, 114] on h1 "Subscription Invoicing Software for SaaS Businesses—Key Features to Look Out For" at bounding box center [279, 126] width 232 height 52
click at [231, 116] on h1 "Subscription Invoicing Software for SaaS Businesses—Key Features to Look Out For" at bounding box center [279, 126] width 232 height 52
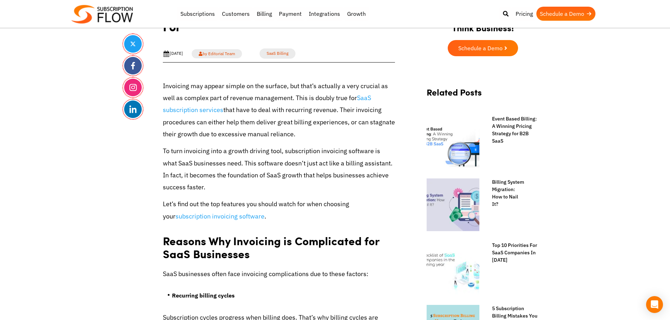
scroll to position [281, 0]
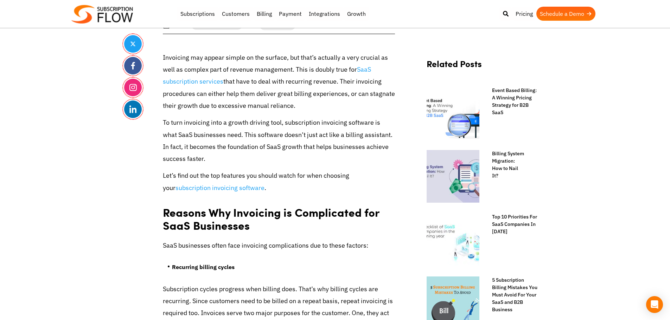
click at [248, 75] on p "Invoicing may appear simple on the surface, but that’s actually a very crucial …" at bounding box center [279, 82] width 232 height 60
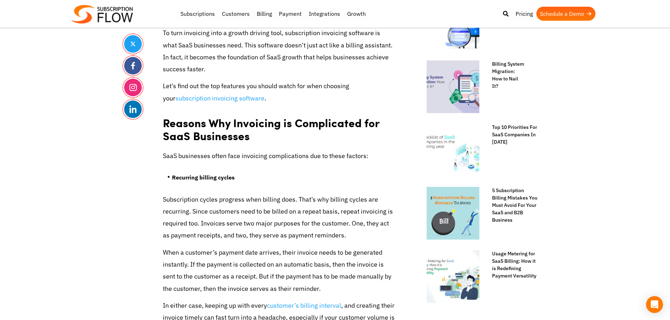
scroll to position [457, 0]
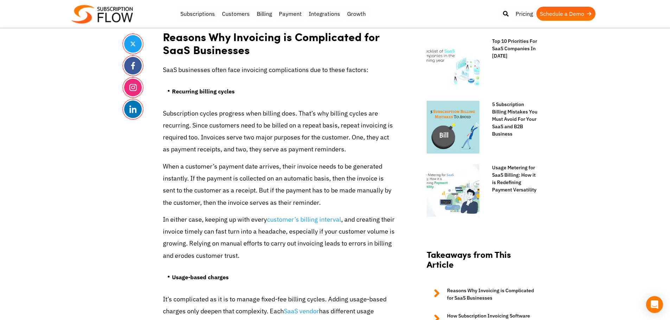
click at [208, 119] on p "Subscription cycles progress when billing does. That’s why billing cycles are r…" at bounding box center [279, 132] width 232 height 48
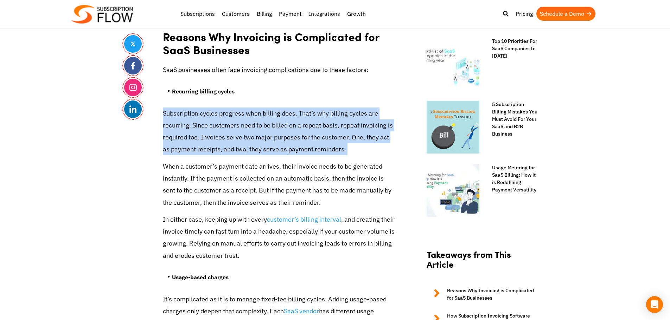
click at [208, 119] on p "Subscription cycles progress when billing does. That’s why billing cycles are r…" at bounding box center [279, 132] width 232 height 48
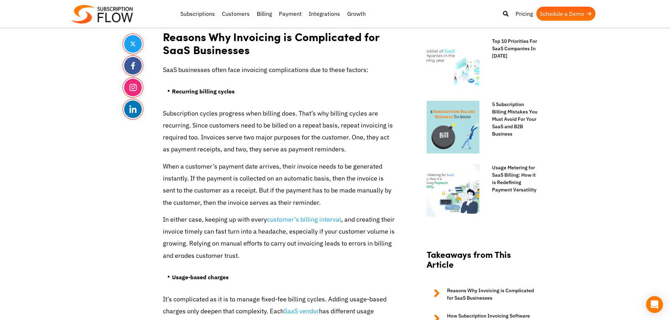
click at [168, 70] on p "SaaS businesses often face invoicing complications due to these factors:" at bounding box center [279, 70] width 232 height 12
drag, startPoint x: 163, startPoint y: 69, endPoint x: 209, endPoint y: 74, distance: 46.4
click at [209, 74] on p "SaaS businesses often face invoicing complications due to these factors:" at bounding box center [279, 70] width 232 height 12
click at [198, 68] on p "SaaS businesses often face invoicing complications due to these factors:" at bounding box center [279, 70] width 232 height 12
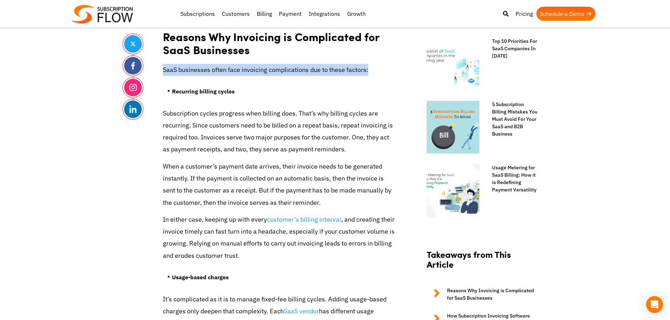
click at [198, 68] on p "SaaS businesses often face invoicing complications due to these factors:" at bounding box center [279, 70] width 232 height 12
click at [209, 51] on h2 "Reasons Why Invoicing is Complicated for SaaS Businesses" at bounding box center [279, 40] width 232 height 35
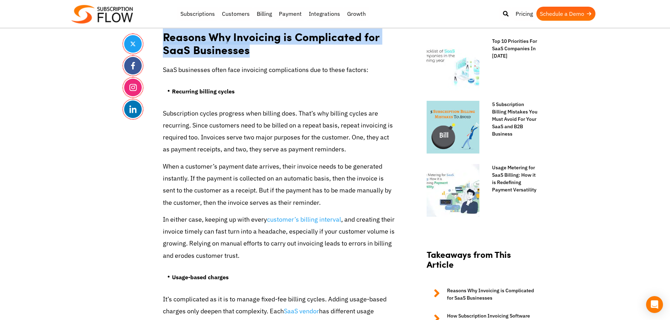
drag, startPoint x: 161, startPoint y: 34, endPoint x: 249, endPoint y: 45, distance: 88.6
click at [250, 48] on h2 "Reasons Why Invoicing is Complicated for SaaS Businesses" at bounding box center [279, 40] width 232 height 35
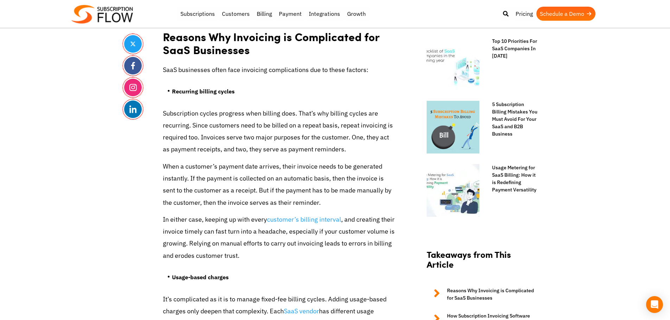
click at [221, 53] on h2 "Reasons Why Invoicing is Complicated for SaaS Businesses" at bounding box center [279, 40] width 232 height 35
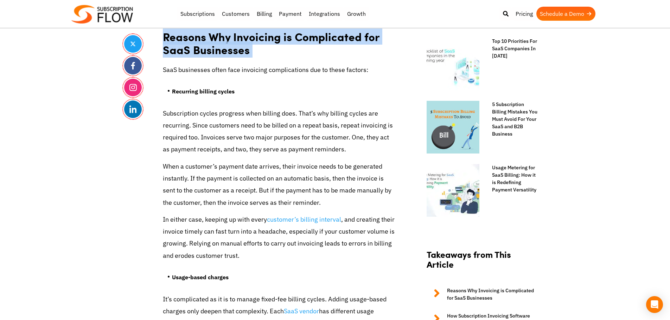
click at [221, 53] on h2 "Reasons Why Invoicing is Complicated for SaaS Businesses" at bounding box center [279, 40] width 232 height 35
click at [237, 42] on h2 "Reasons Why Invoicing is Complicated for SaaS Businesses" at bounding box center [279, 40] width 232 height 35
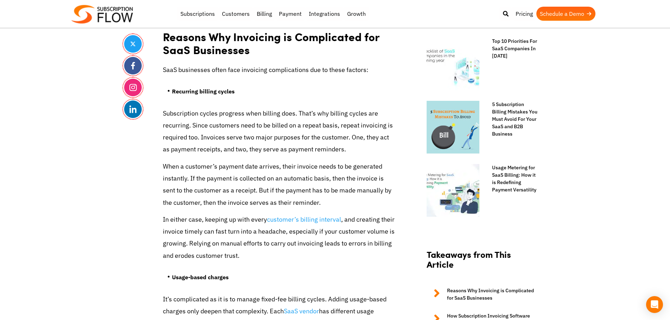
drag, startPoint x: 88, startPoint y: 176, endPoint x: 92, endPoint y: 176, distance: 4.6
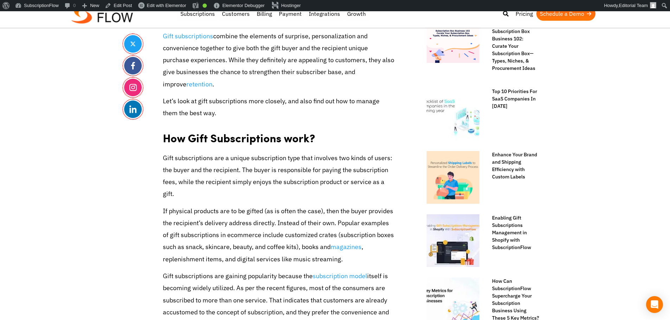
drag, startPoint x: 344, startPoint y: 73, endPoint x: 363, endPoint y: 51, distance: 29.7
click at [344, 73] on p "Gift subscriptions combine the elements of surprise, personalization and conven…" at bounding box center [279, 60] width 232 height 60
